Goal: Task Accomplishment & Management: Complete application form

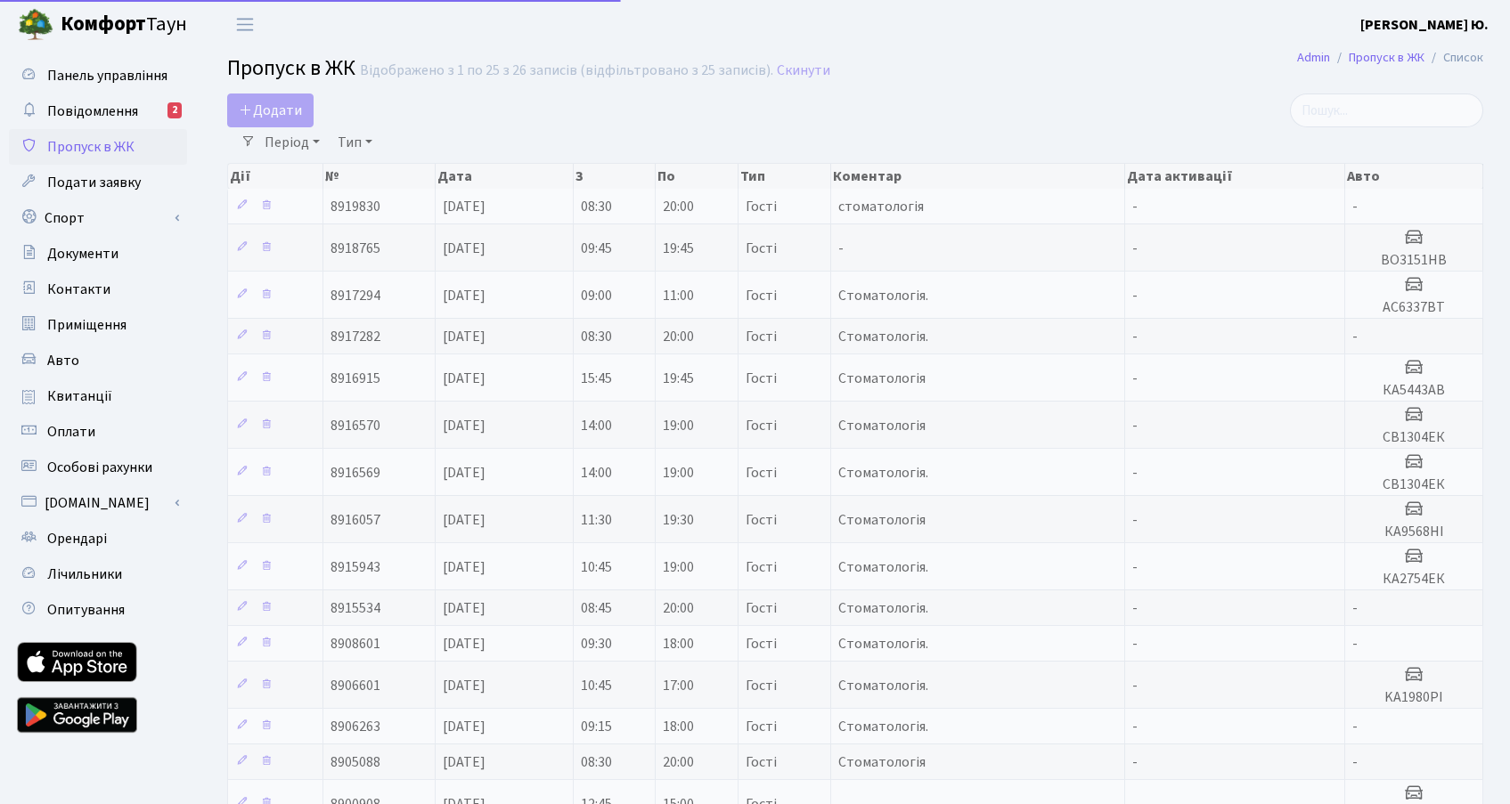
select select "25"
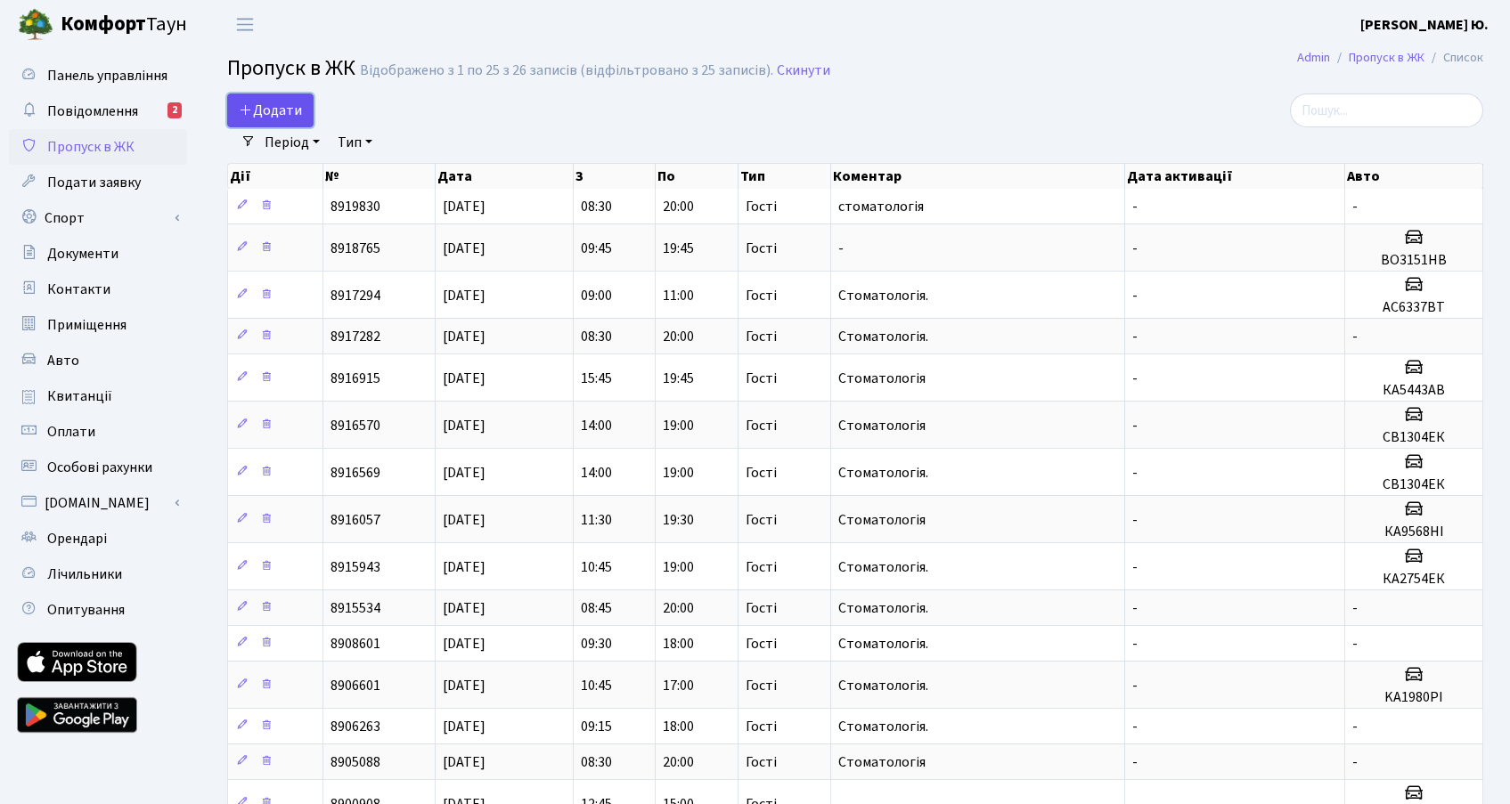
click at [264, 116] on span "Додати" at bounding box center [270, 111] width 63 height 20
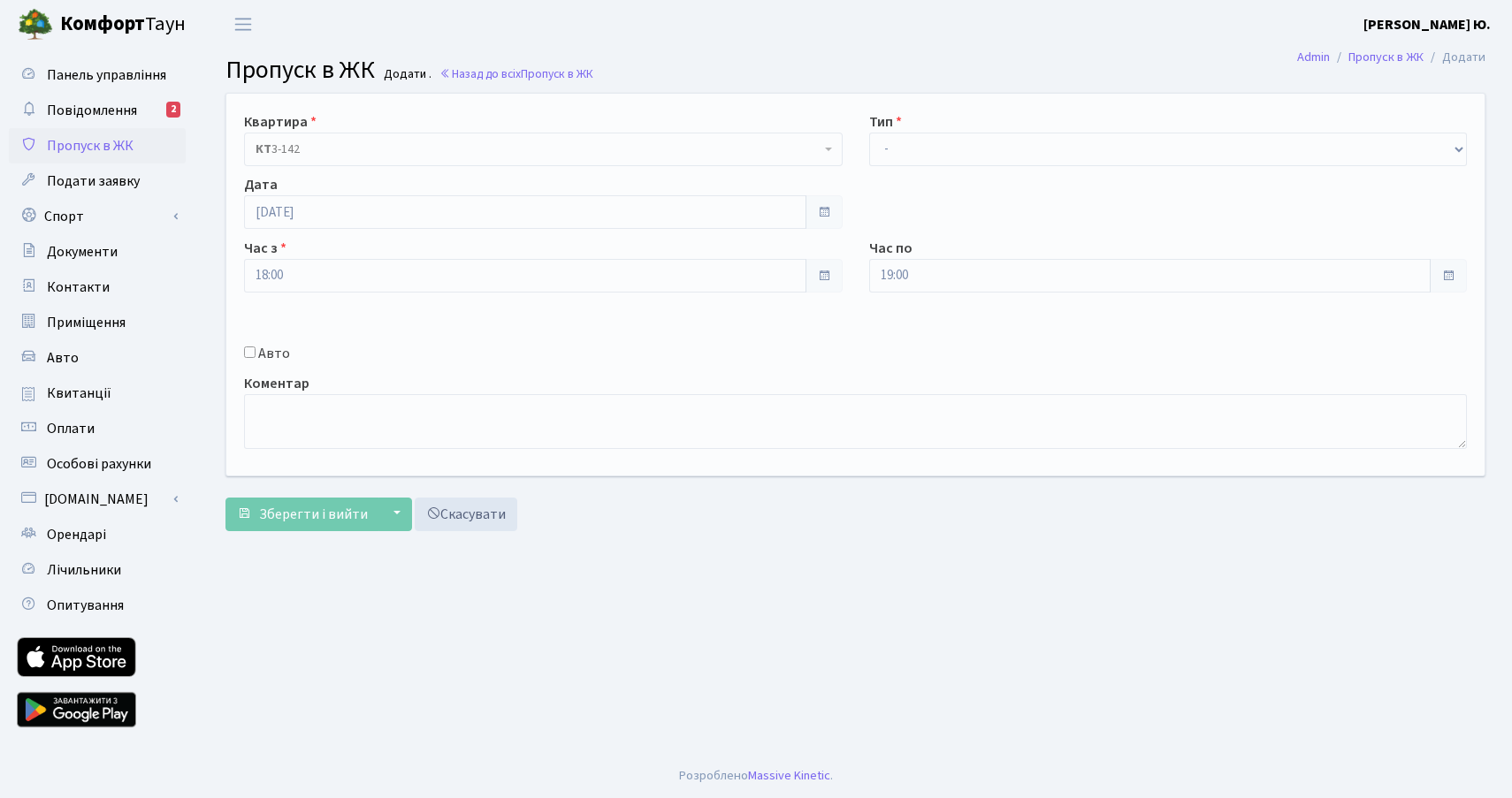
click at [266, 355] on label "Авто" at bounding box center [274, 353] width 32 height 21
click at [255, 355] on input "Авто" at bounding box center [250, 352] width 12 height 12
checkbox input "true"
click at [936, 348] on input "text" at bounding box center [1168, 338] width 599 height 34
paste input "аа4444те"
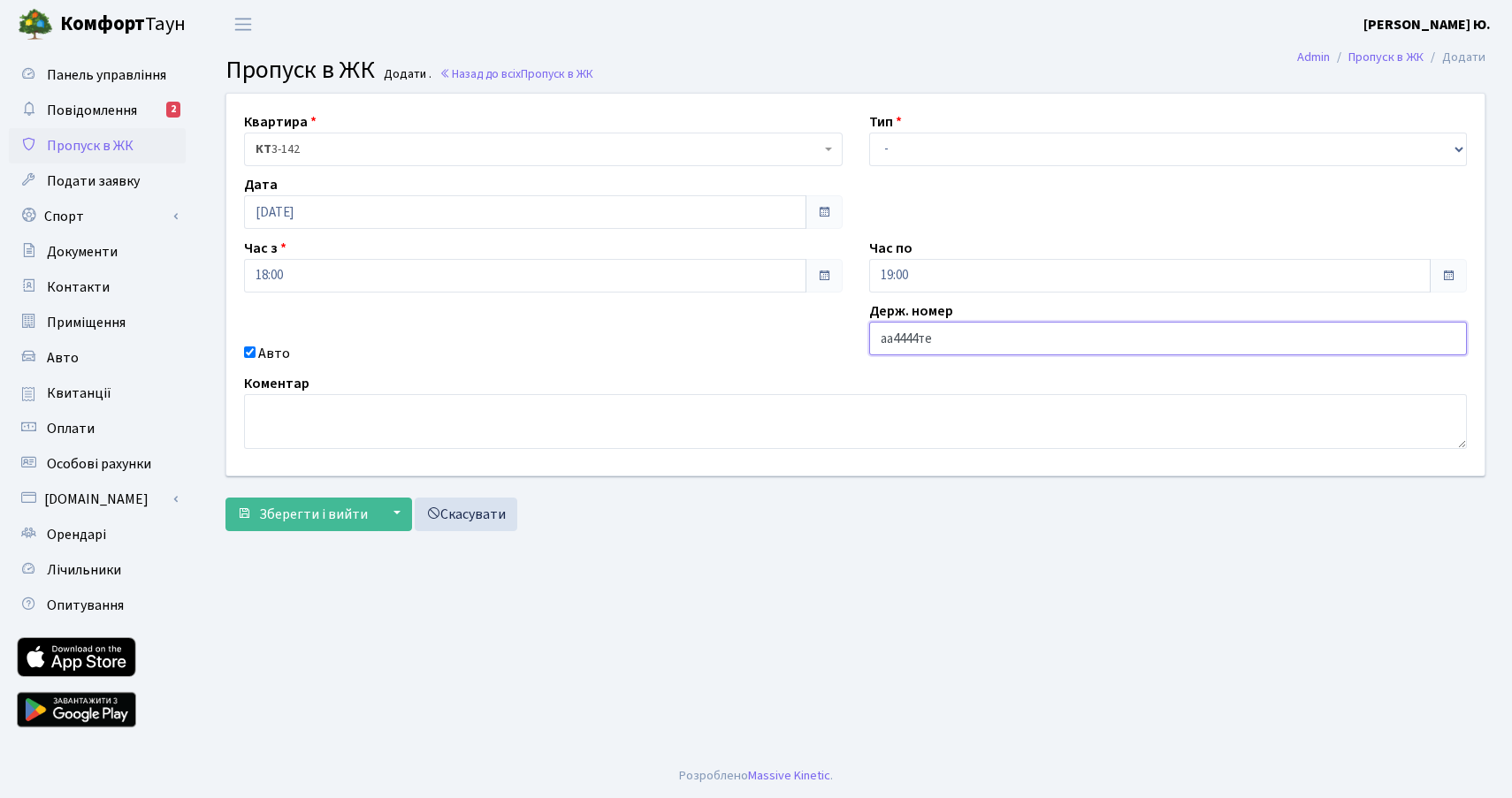
type input "аа4444те"
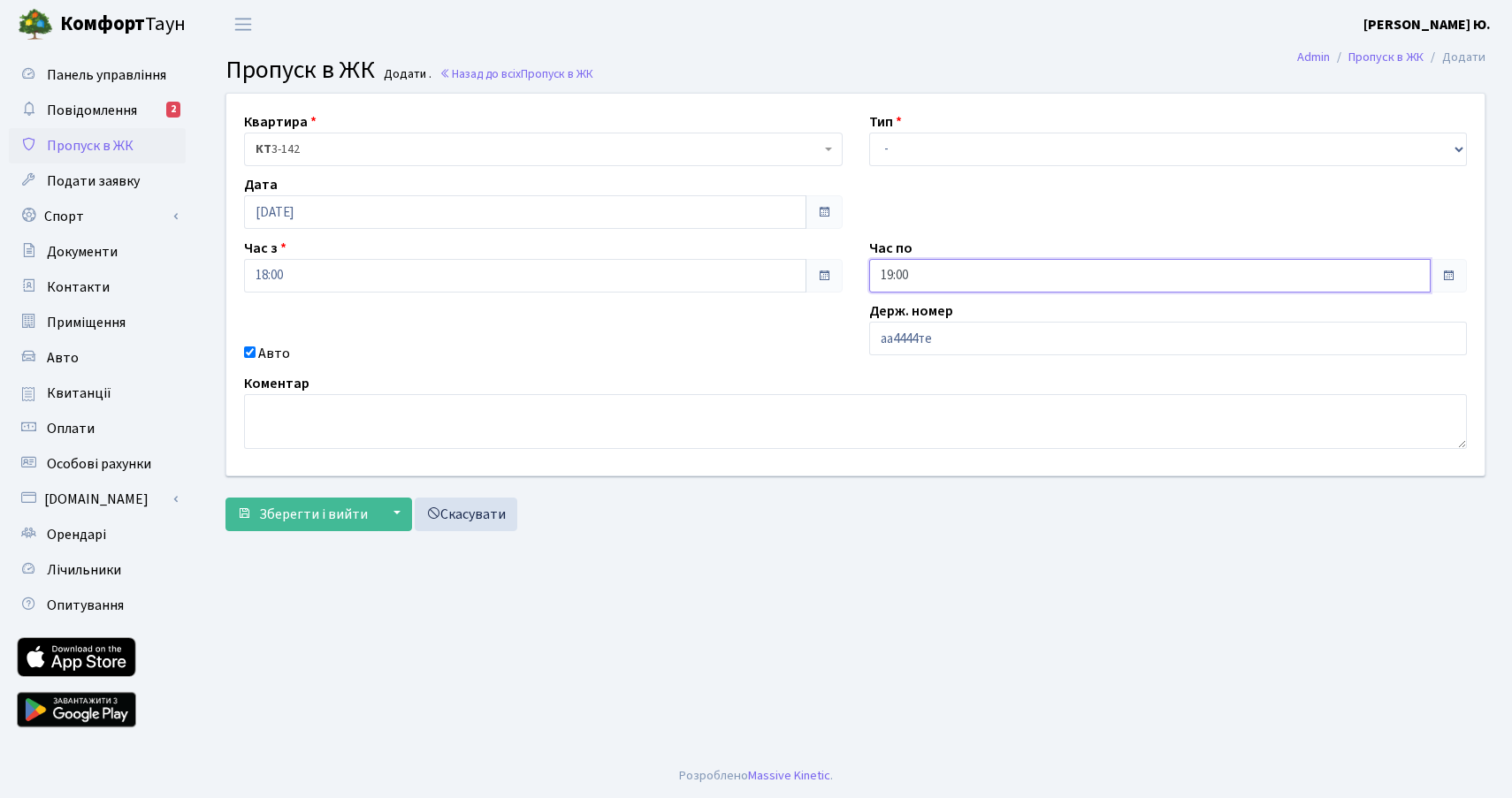
click at [905, 290] on input "19:00" at bounding box center [1150, 276] width 562 height 34
click at [908, 335] on icon at bounding box center [917, 336] width 48 height 48
type input "20:00"
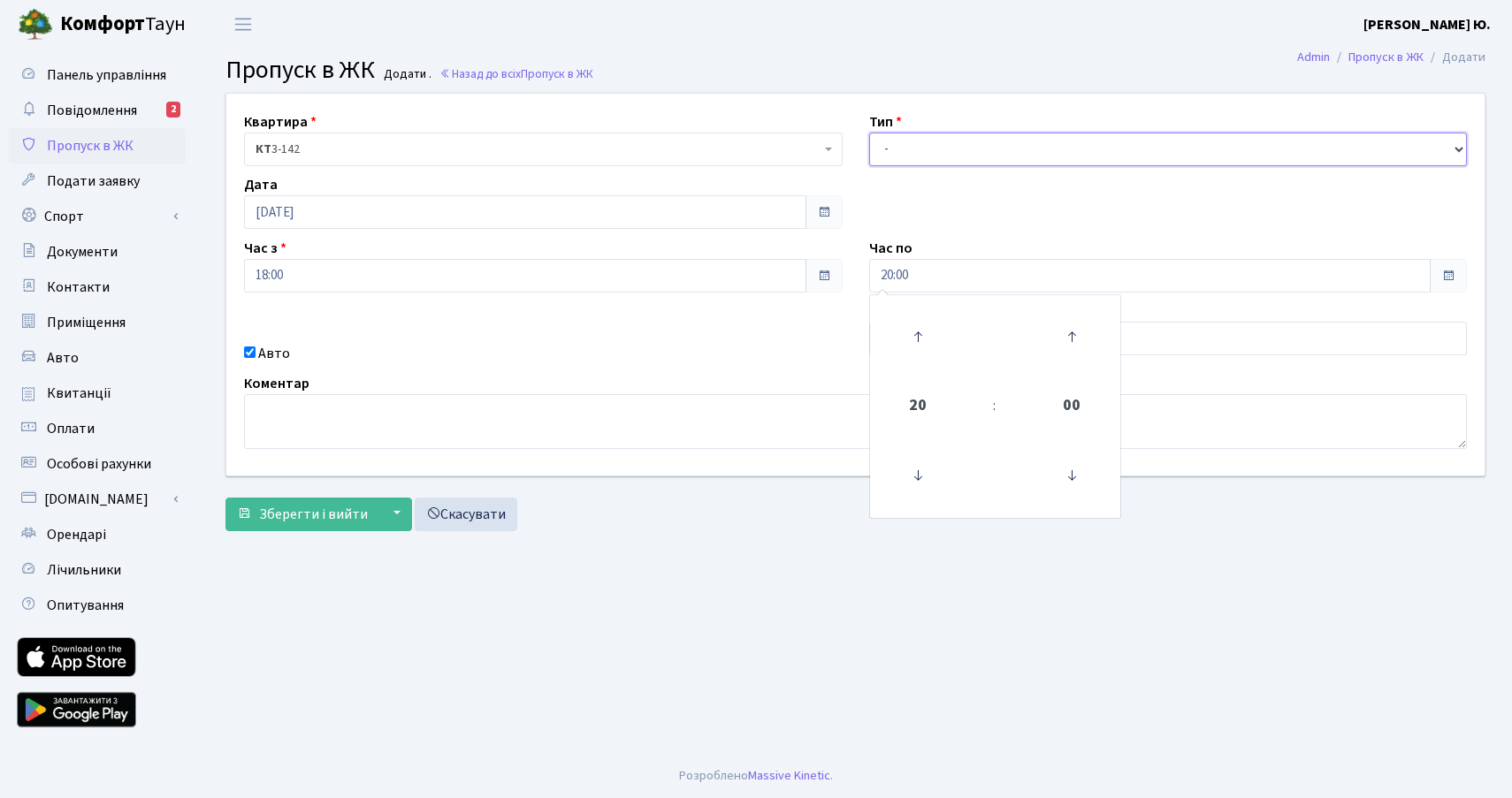
click at [944, 152] on select "- Доставка Таксі Гості Сервіс" at bounding box center [1168, 150] width 599 height 34
select select "3"
click at [869, 133] on select "- Доставка Таксі Гості Сервіс" at bounding box center [1168, 150] width 599 height 34
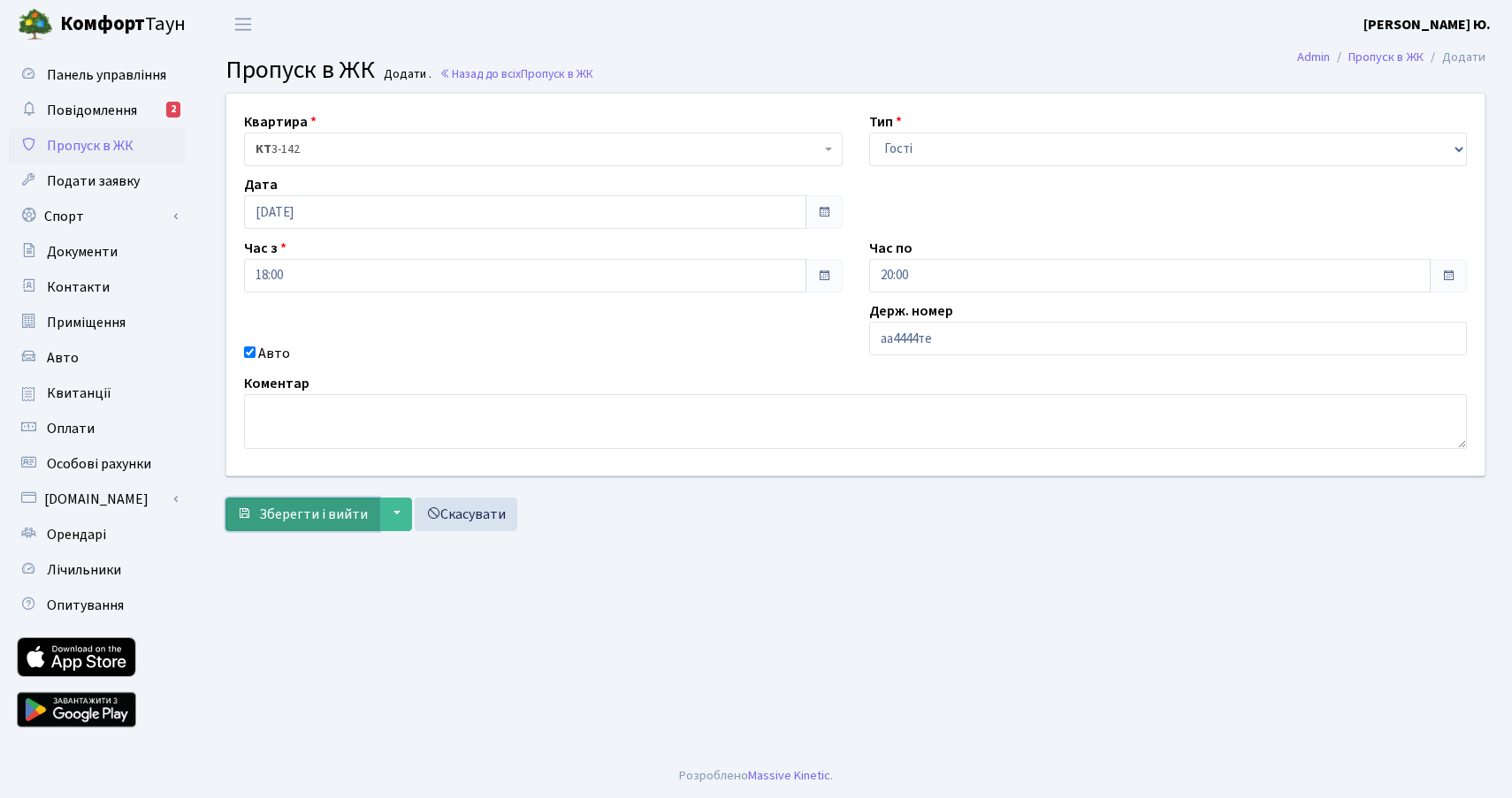
click at [289, 519] on span "Зберегти і вийти" at bounding box center [314, 515] width 109 height 20
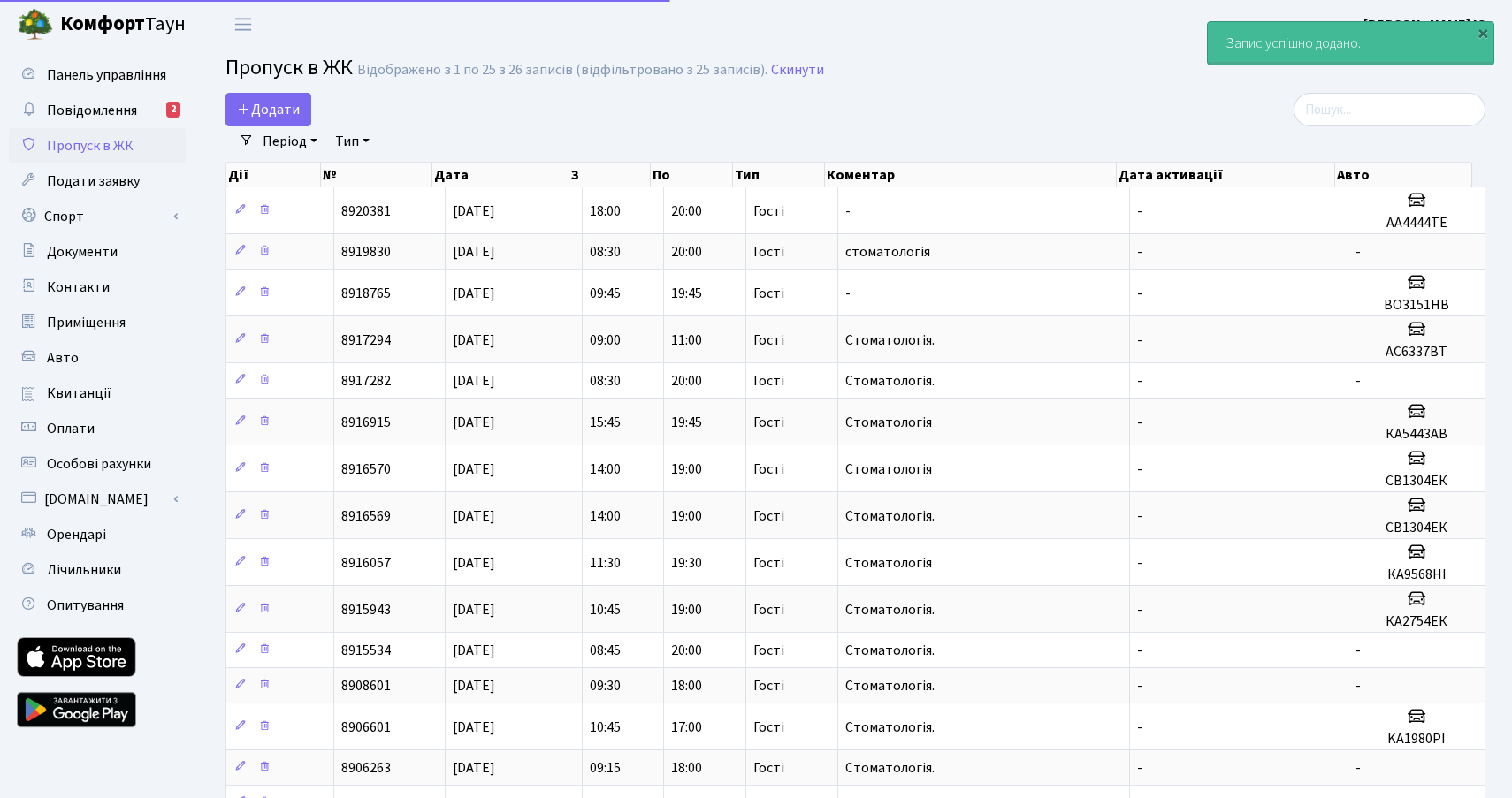
select select "25"
